Goal: Find specific page/section: Find specific page/section

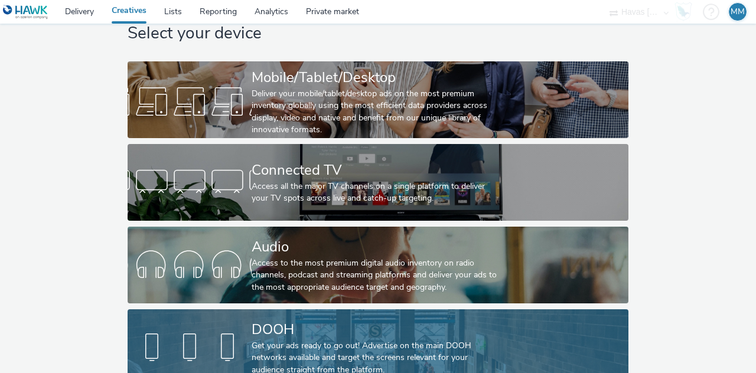
scroll to position [62, 0]
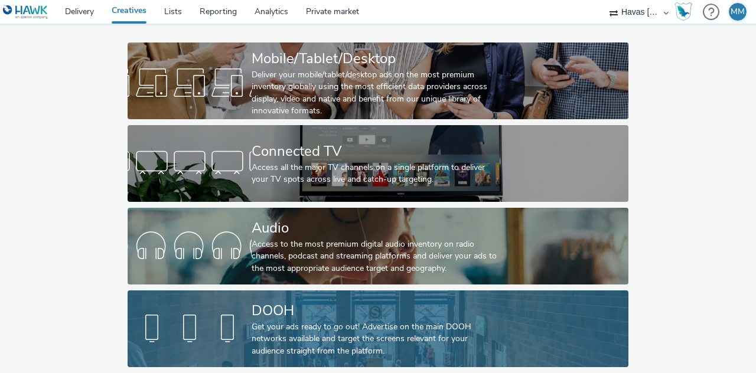
click at [293, 301] on div "DOOH" at bounding box center [376, 311] width 248 height 21
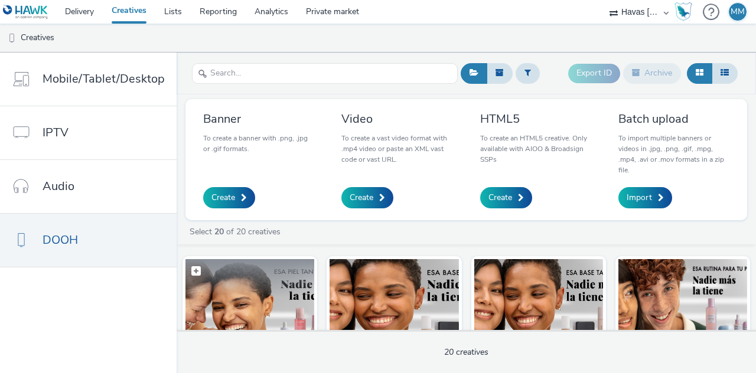
click at [280, 283] on figcaption at bounding box center [249, 278] width 129 height 38
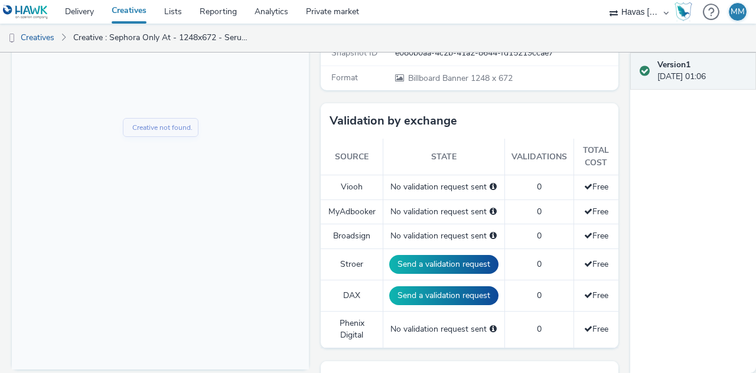
scroll to position [262, 0]
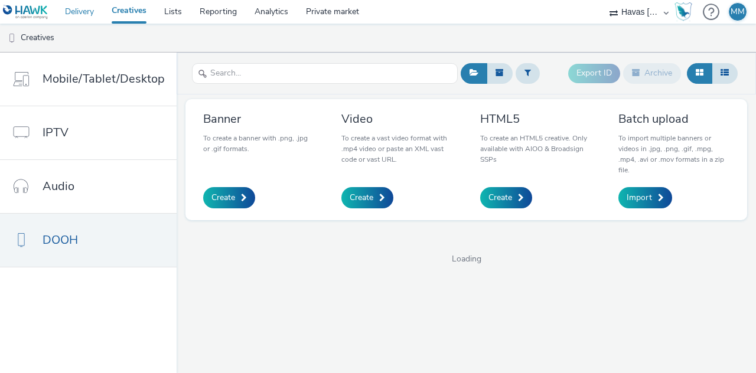
click at [72, 12] on link "Delivery" at bounding box center [79, 12] width 47 height 24
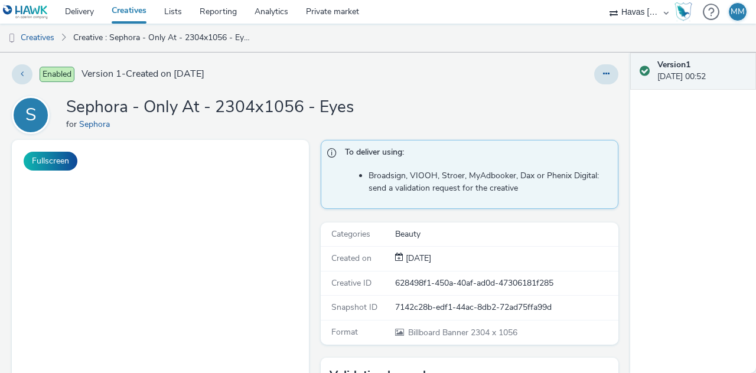
scroll to position [59, 0]
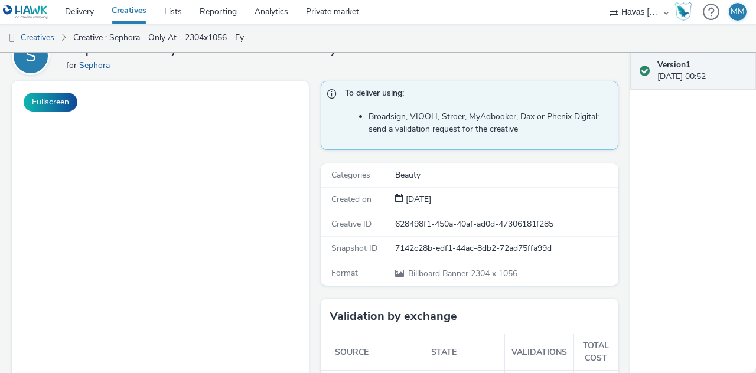
click at [0, 164] on div "Enabled Version 1 - Created on [DATE] S Sephora - Only At - 2304x1056 - Eyes fo…" at bounding box center [315, 154] width 630 height 321
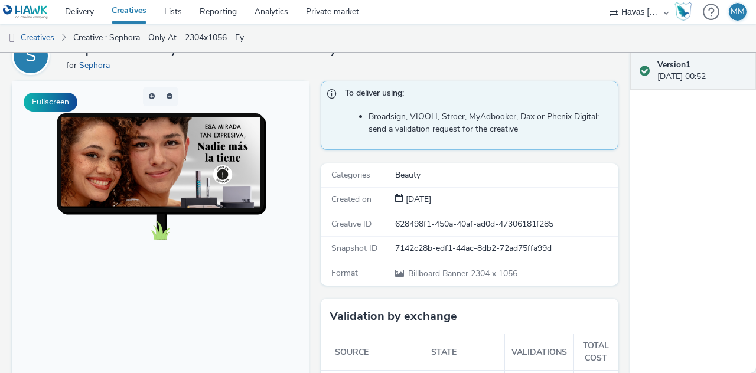
scroll to position [0, 0]
click at [202, 152] on img at bounding box center [160, 173] width 198 height 111
